Goal: Find specific page/section: Find specific page/section

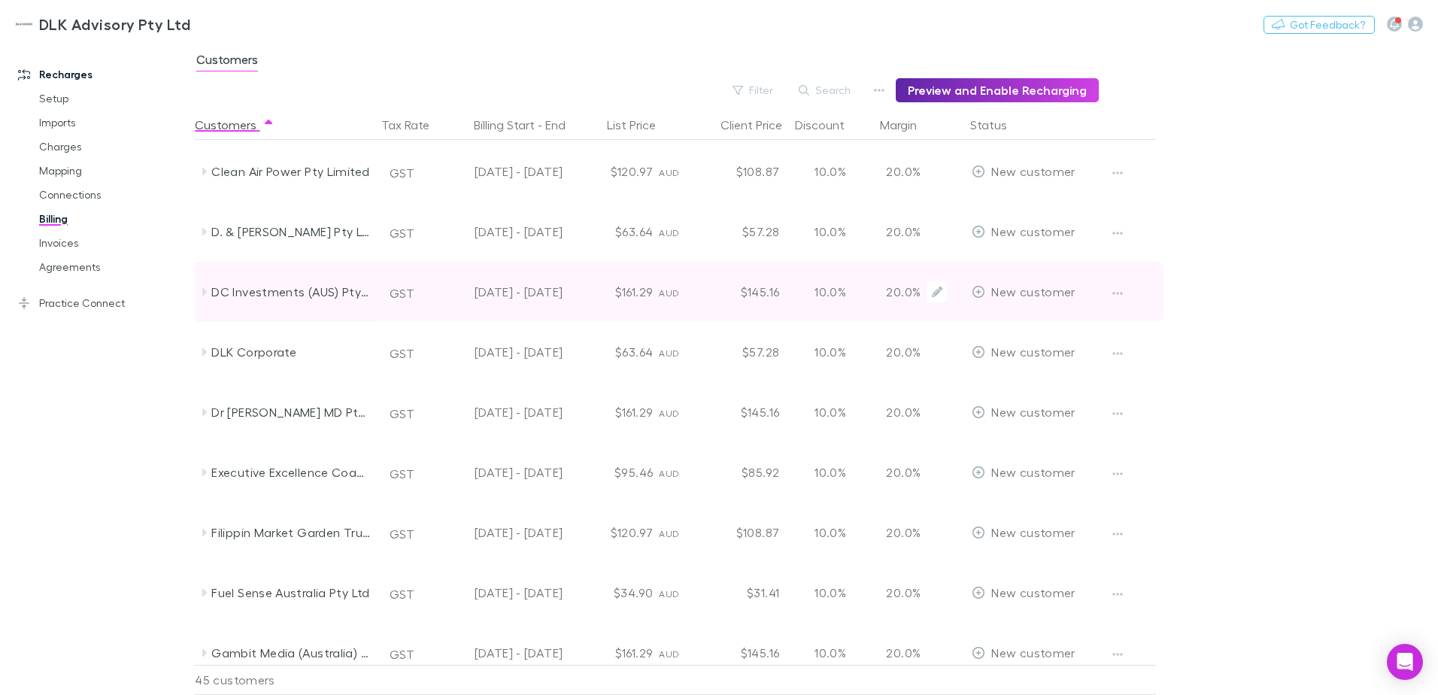
scroll to position [752, 0]
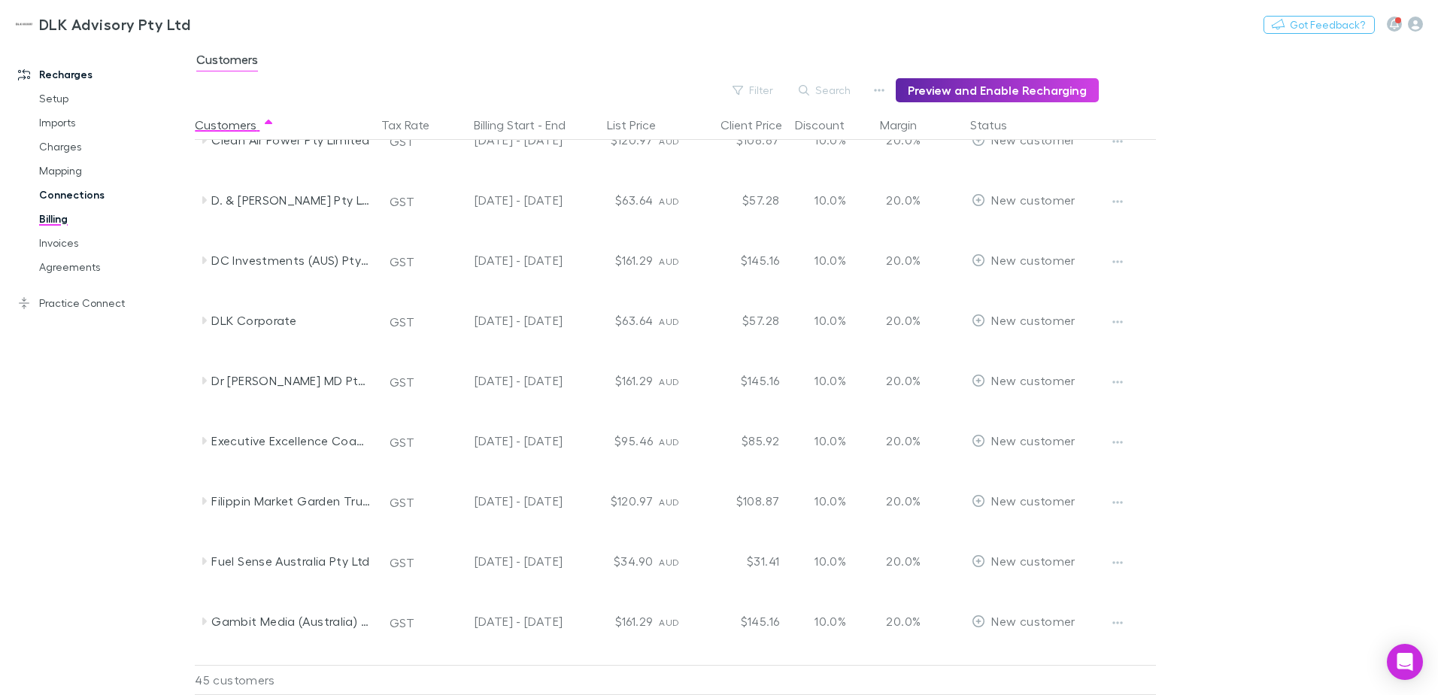
click at [62, 191] on link "Connections" at bounding box center [113, 195] width 179 height 24
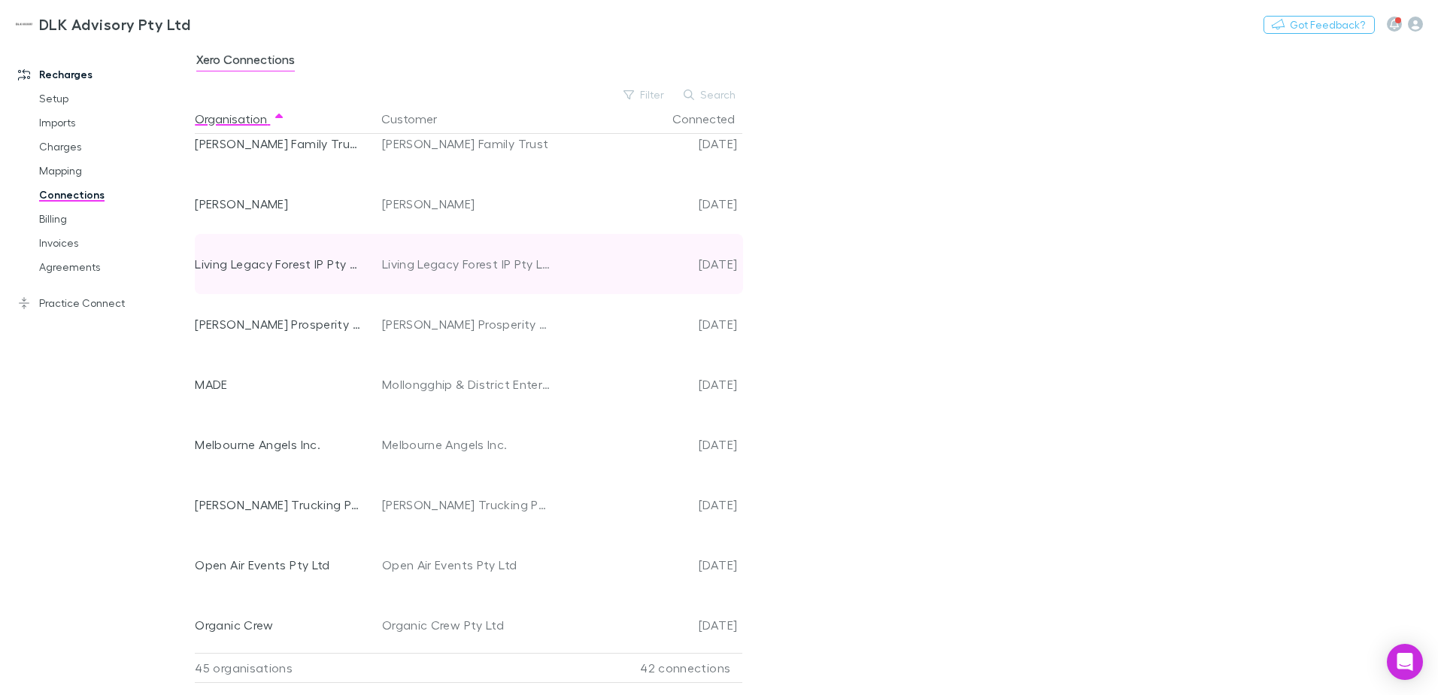
scroll to position [1278, 0]
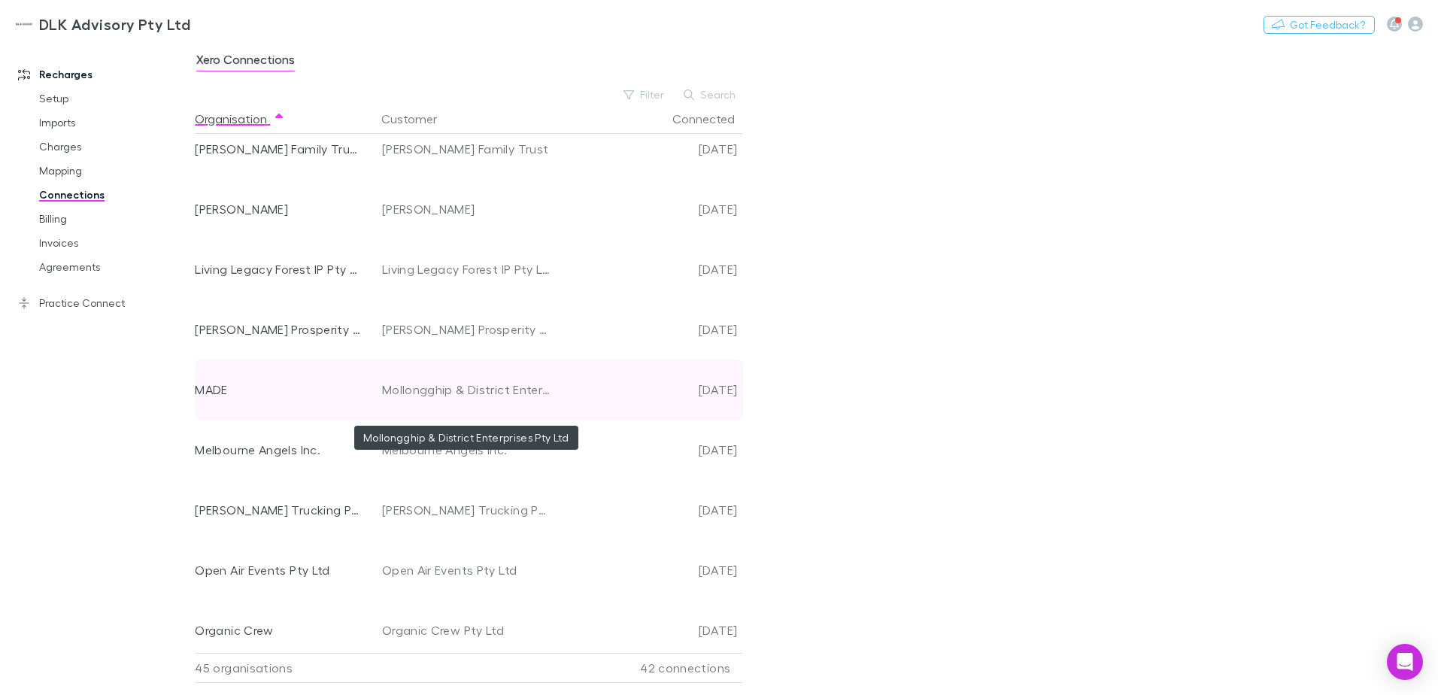
click at [423, 396] on div "Mollongghip & District Enterprises Pty Ltd" at bounding box center [466, 389] width 169 height 60
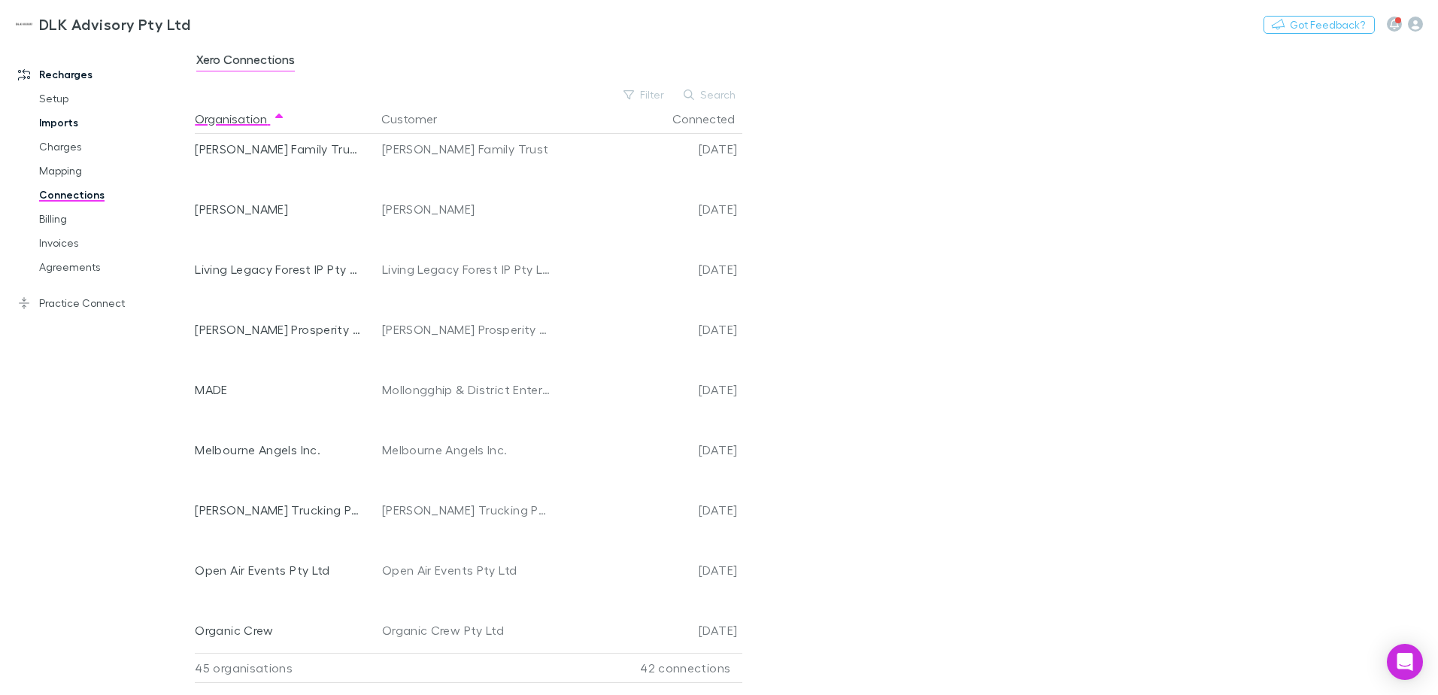
click at [63, 120] on link "Imports" at bounding box center [113, 123] width 179 height 24
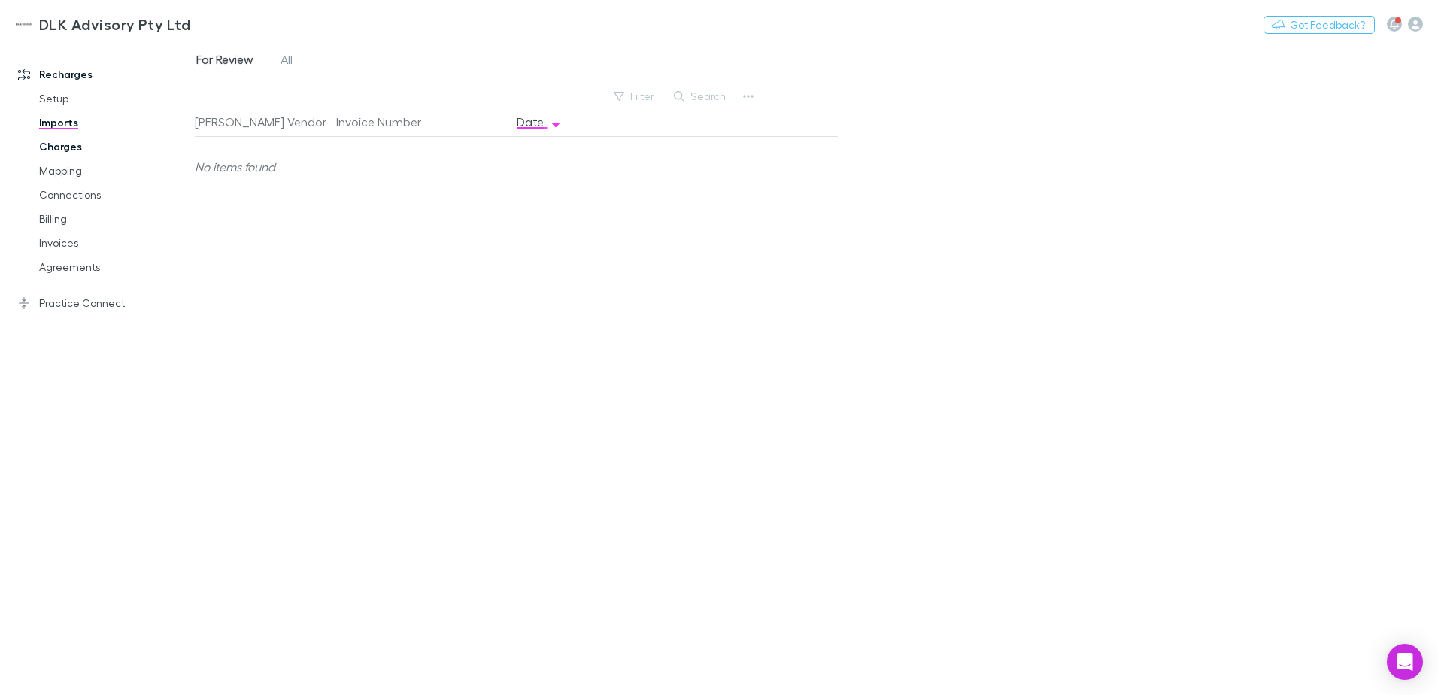
click at [66, 144] on link "Charges" at bounding box center [113, 147] width 179 height 24
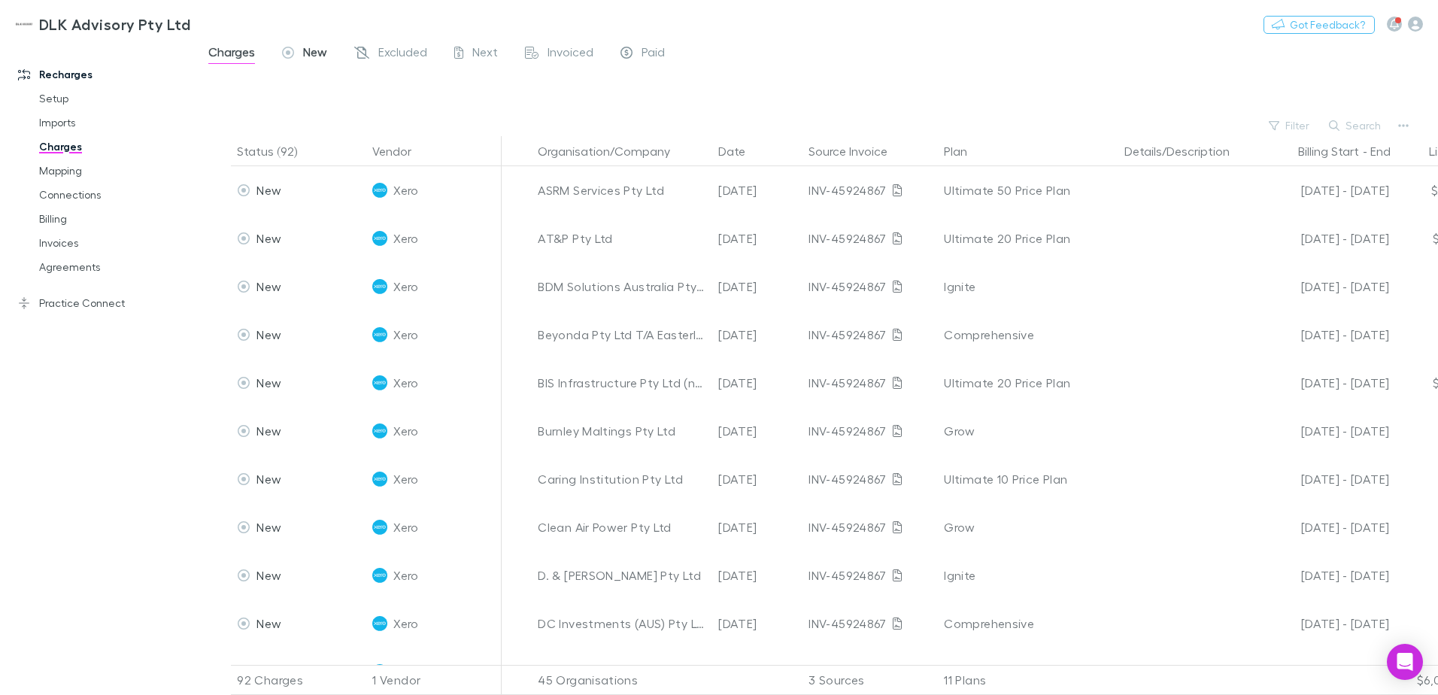
click at [303, 52] on span "New" at bounding box center [315, 54] width 24 height 20
click at [307, 54] on span "New" at bounding box center [315, 54] width 24 height 20
click at [50, 209] on link "Billing" at bounding box center [113, 219] width 179 height 24
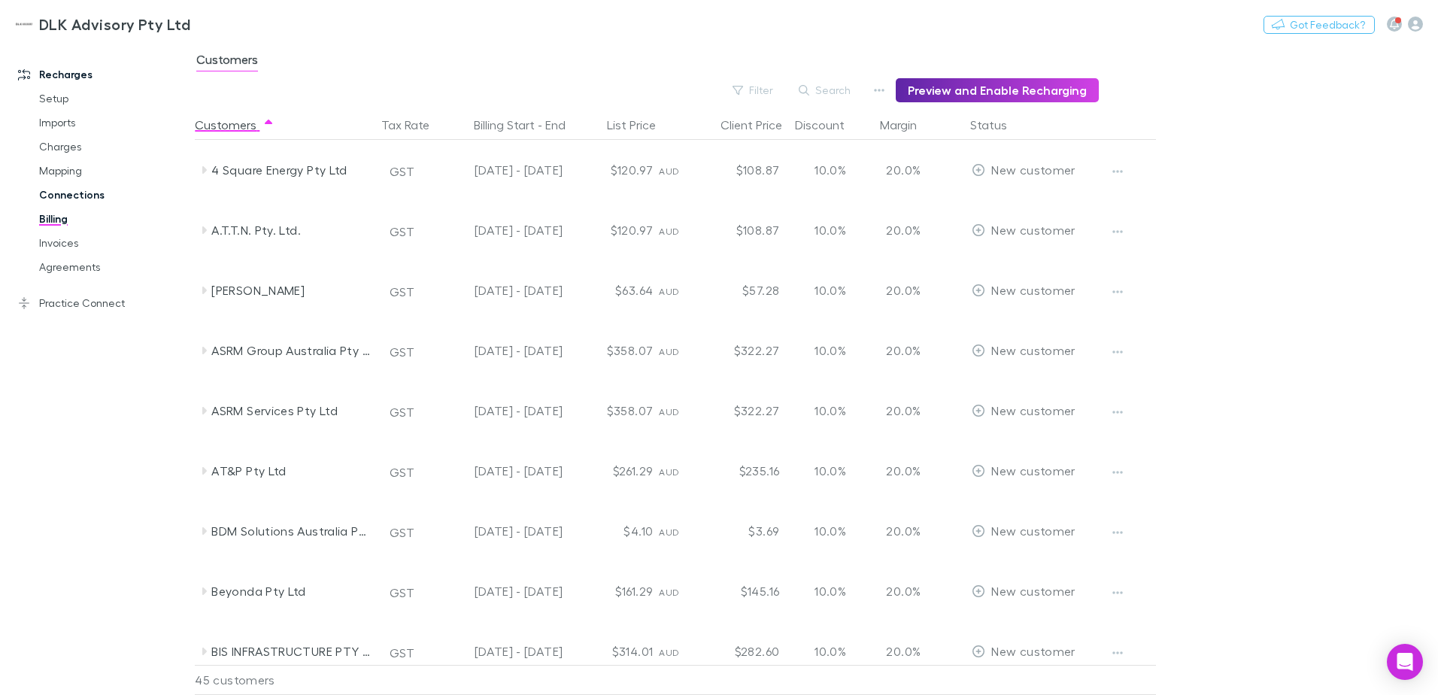
click at [78, 191] on link "Connections" at bounding box center [113, 195] width 179 height 24
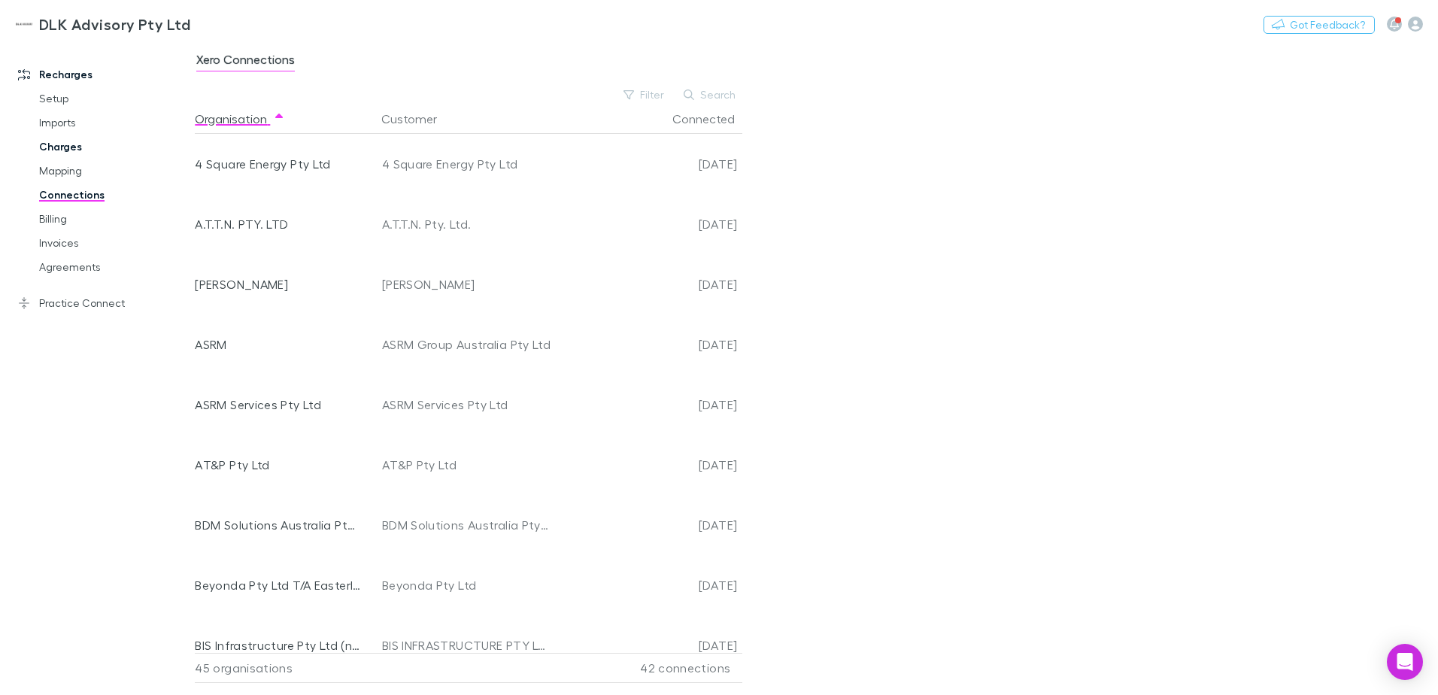
click at [50, 147] on link "Charges" at bounding box center [113, 147] width 179 height 24
